Goal: Information Seeking & Learning: Learn about a topic

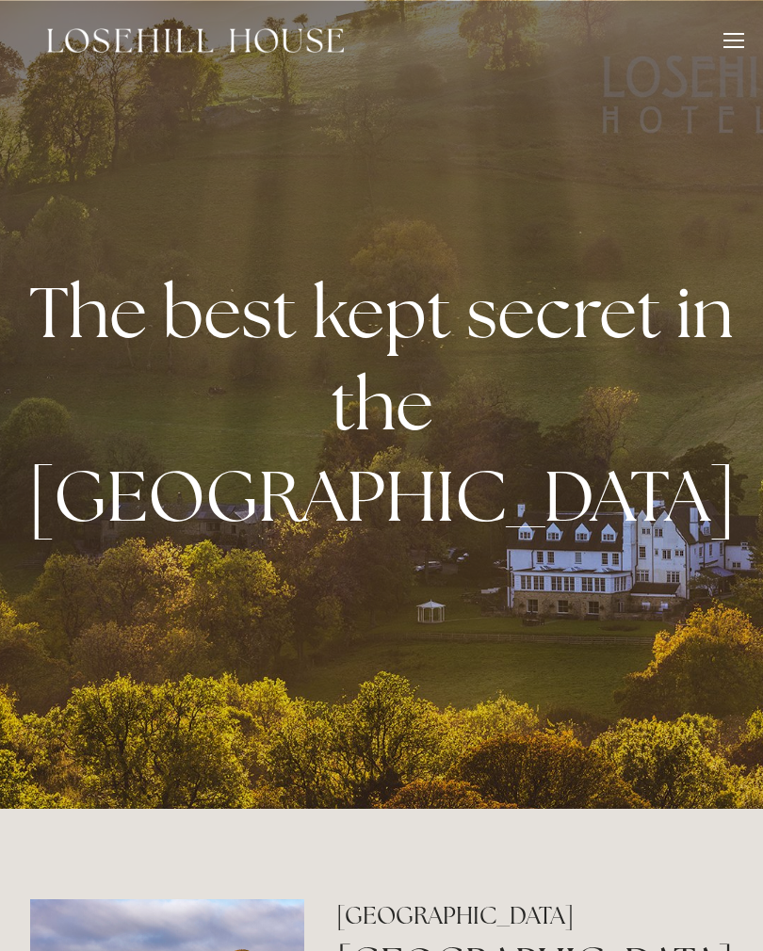
click at [734, 47] on div at bounding box center [733, 47] width 21 height 2
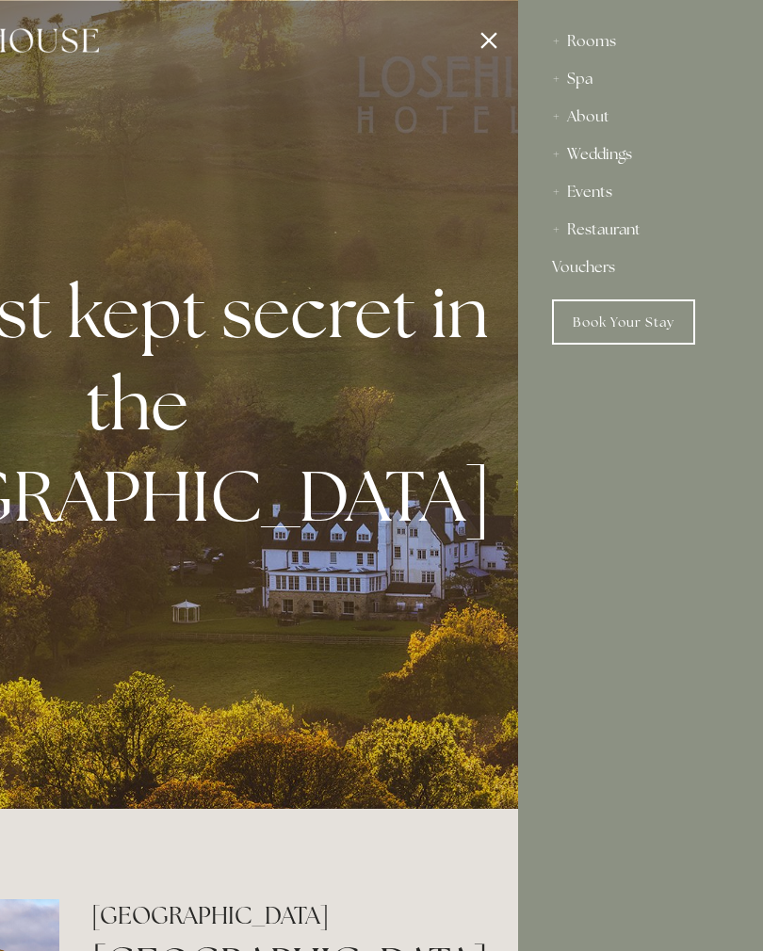
click at [648, 325] on link "Book Your Stay" at bounding box center [623, 321] width 143 height 45
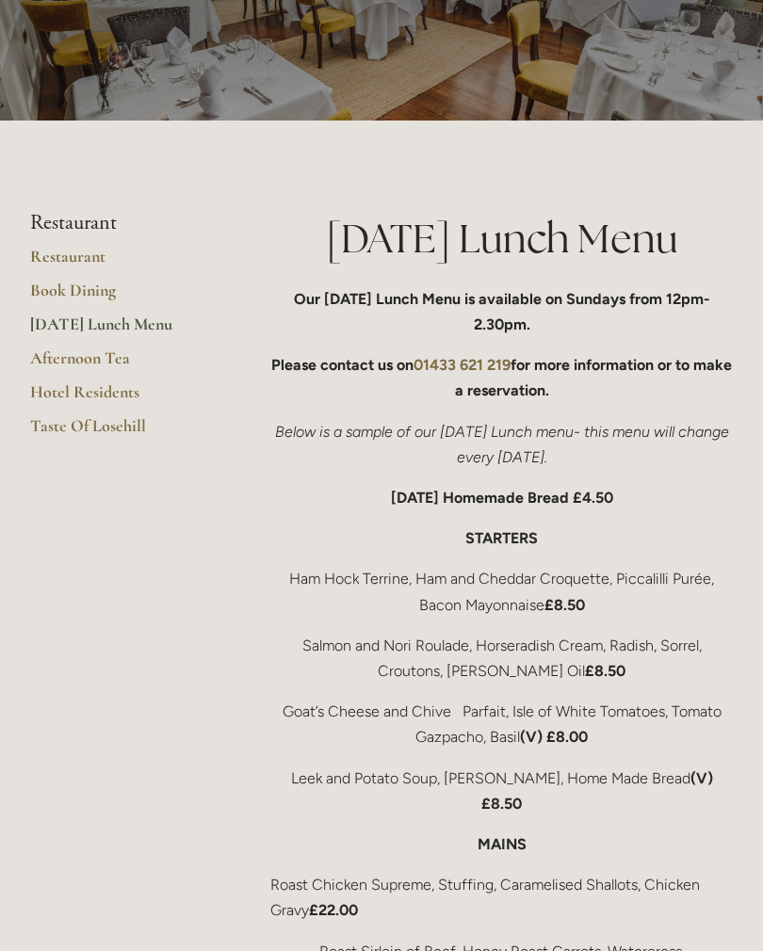
scroll to position [162, 0]
click at [95, 261] on link "Restaurant" at bounding box center [120, 263] width 180 height 34
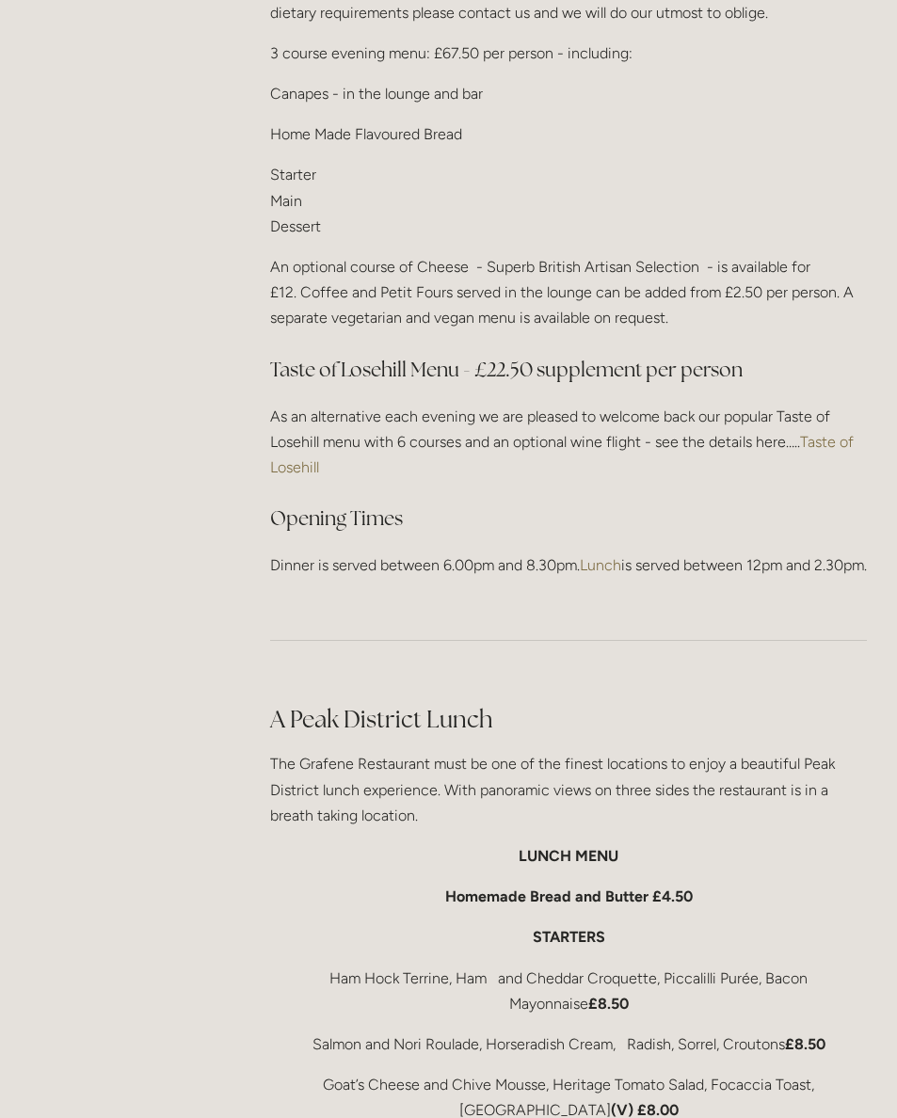
scroll to position [2338, 0]
click at [843, 435] on link "Taste of Losehill" at bounding box center [563, 454] width 587 height 43
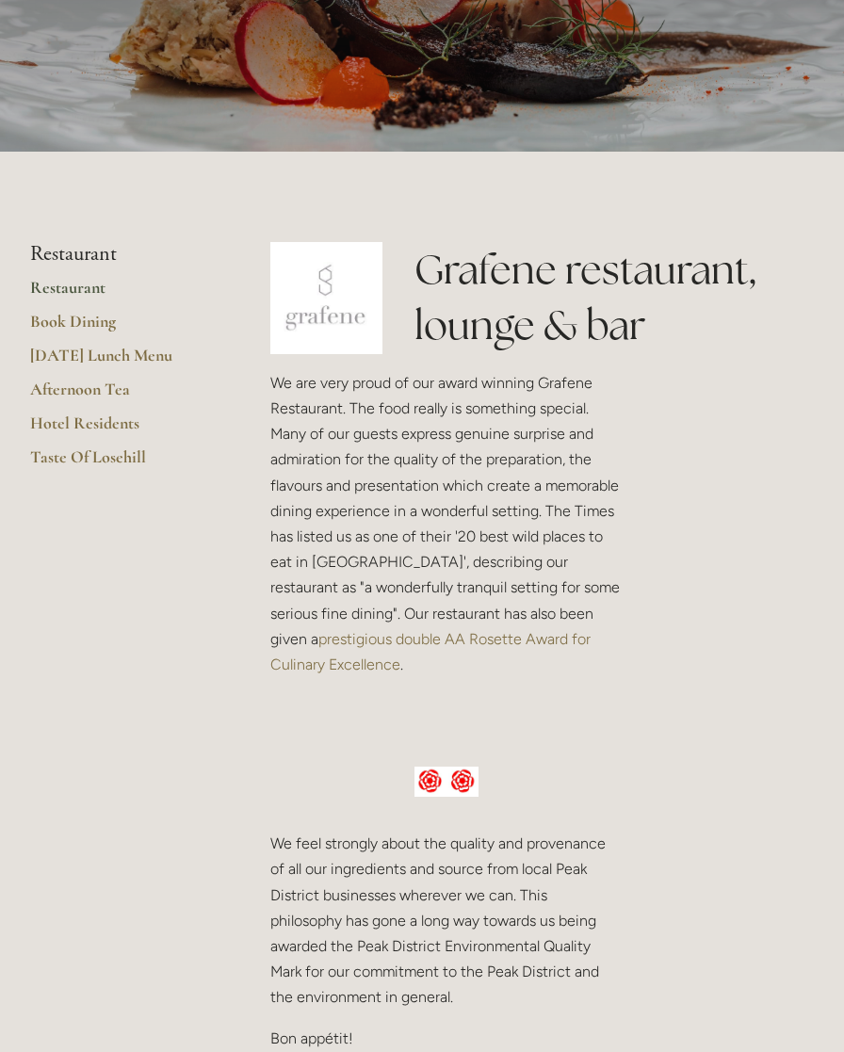
scroll to position [0, 0]
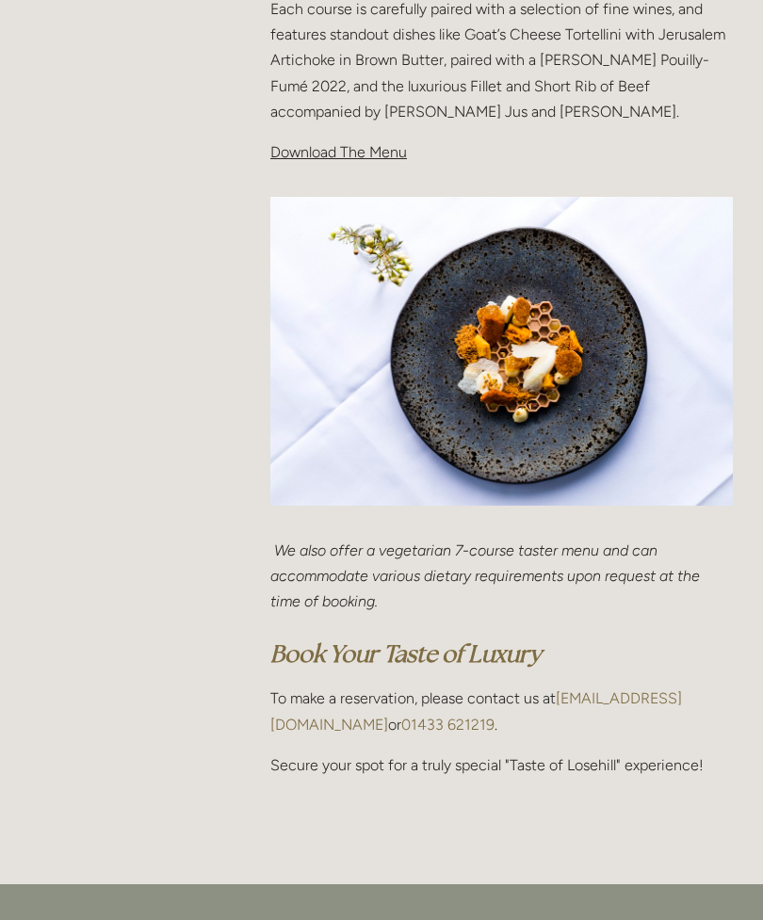
scroll to position [753, 0]
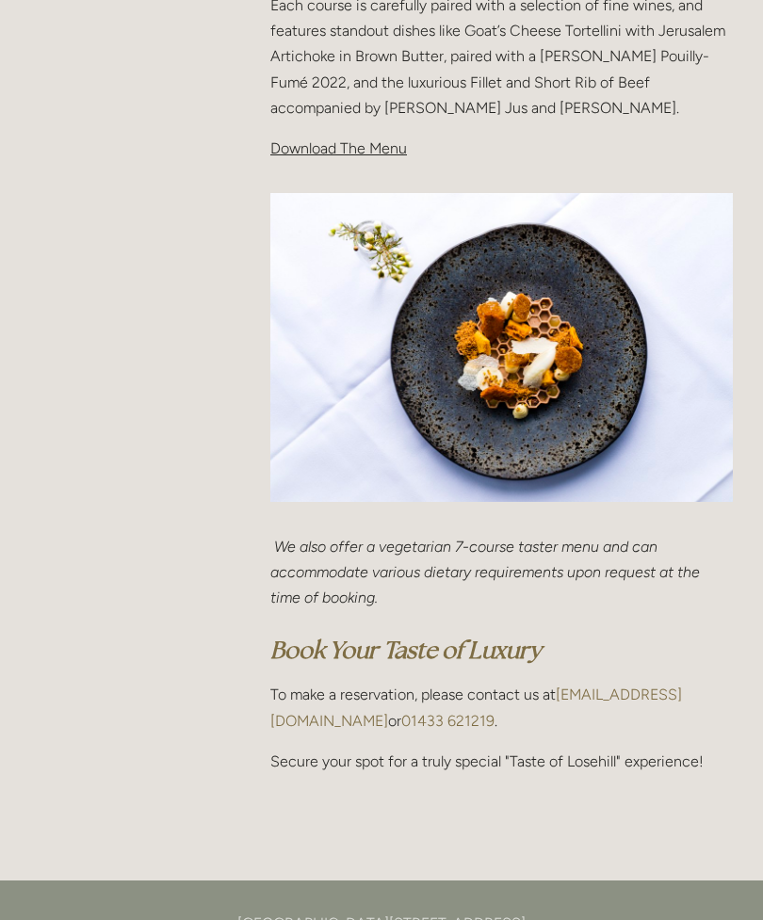
click at [374, 152] on span "Download The Menu" at bounding box center [338, 148] width 137 height 18
click at [381, 147] on span "Download The Menu" at bounding box center [338, 148] width 137 height 18
click at [344, 153] on span "Download The Menu" at bounding box center [338, 148] width 137 height 18
click at [373, 147] on span "Download The Menu" at bounding box center [338, 148] width 137 height 18
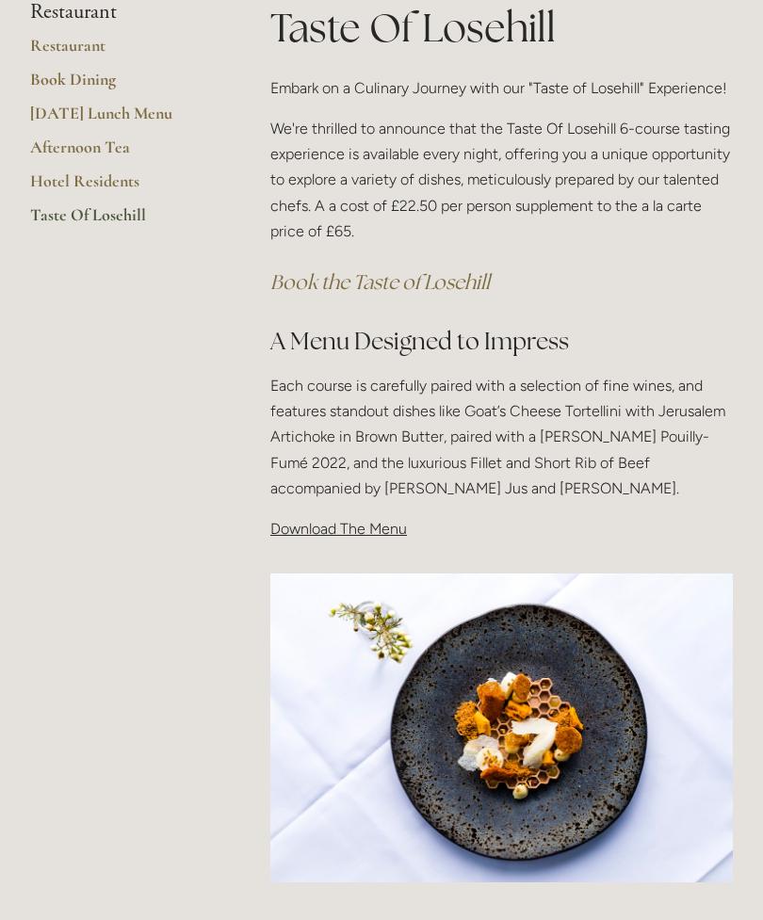
scroll to position [381, 0]
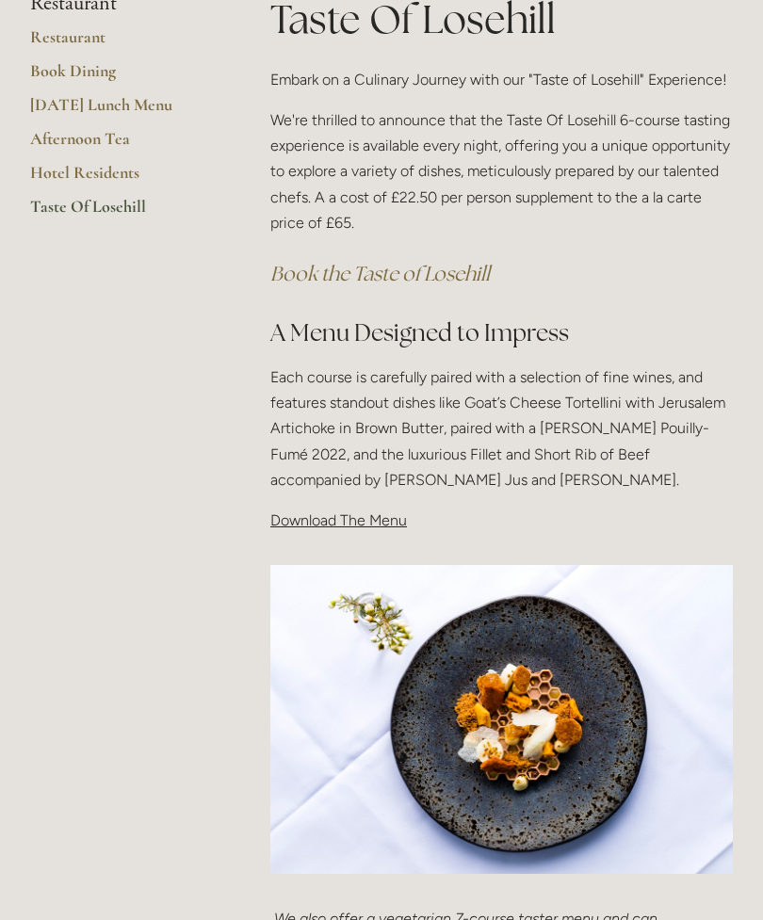
click at [376, 526] on p "Download The Menu" at bounding box center [501, 519] width 462 height 25
click at [378, 530] on div "Taste Of Losehill Embark on a Culinary Journey with our "Taste of Losehill" Exp…" at bounding box center [501, 270] width 494 height 557
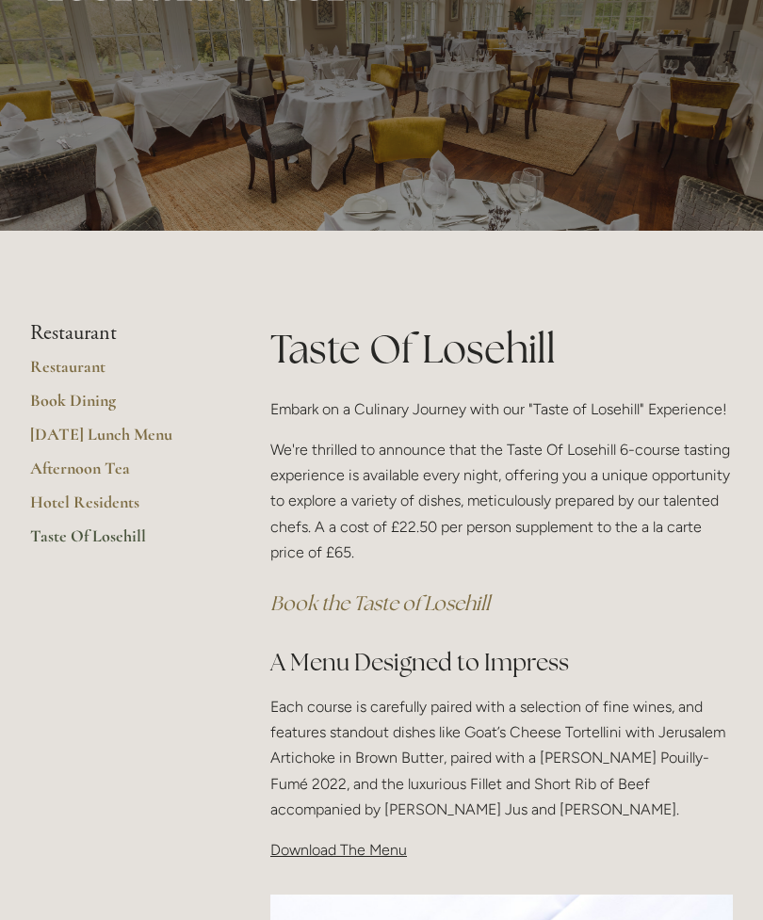
scroll to position [52, 0]
click at [99, 367] on link "Restaurant" at bounding box center [120, 373] width 180 height 34
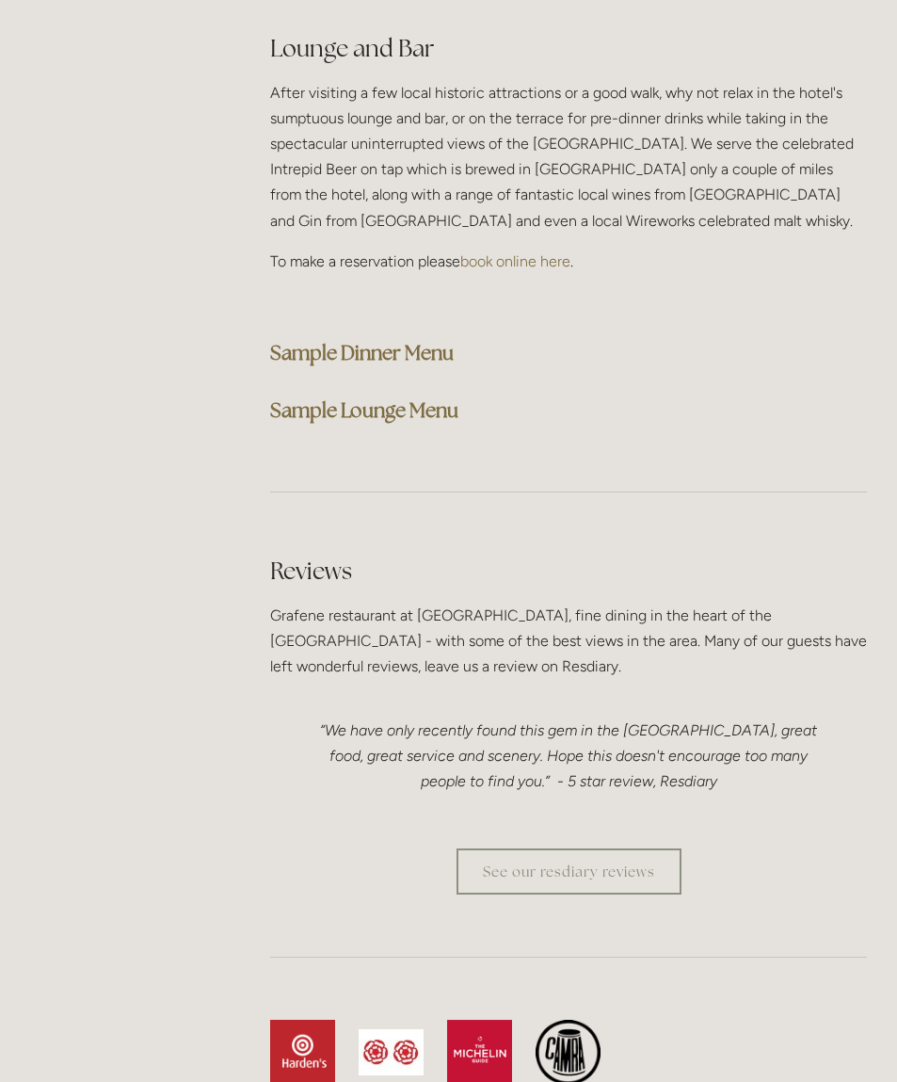
scroll to position [4856, 0]
click at [412, 340] on strong "Sample Dinner Menu" at bounding box center [362, 351] width 184 height 25
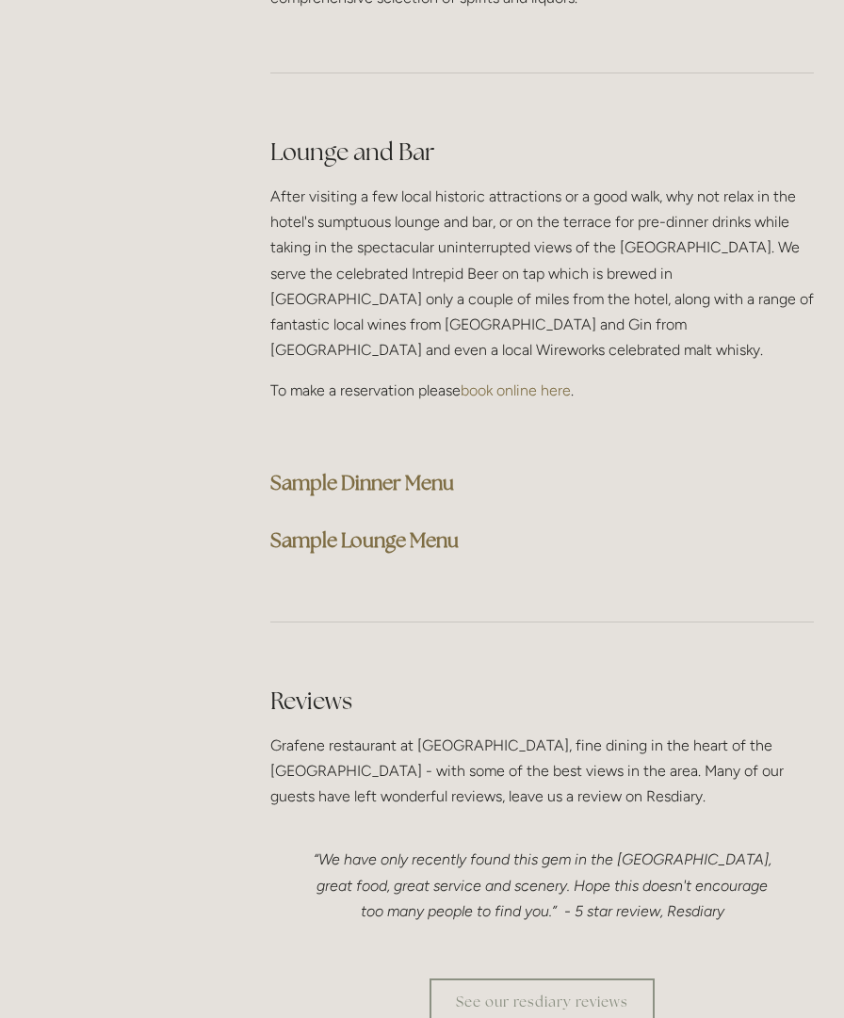
scroll to position [4818, 0]
click at [448, 527] on strong "Sample Lounge Menu" at bounding box center [364, 538] width 188 height 25
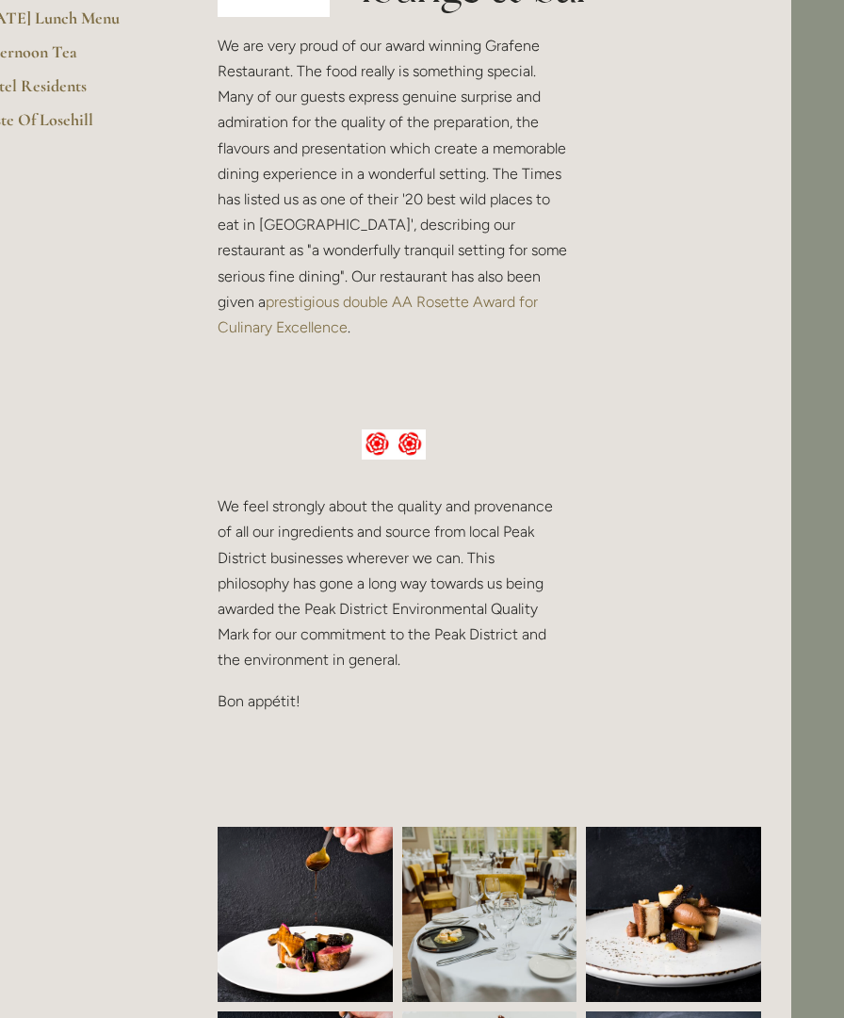
scroll to position [581, 54]
